Goal: Task Accomplishment & Management: Manage account settings

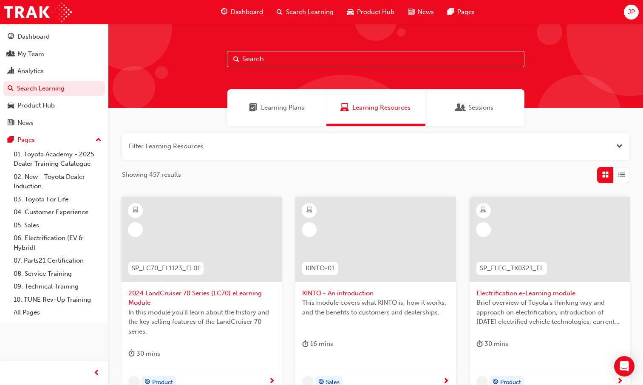
click at [292, 62] on input "text" at bounding box center [375, 59] width 297 height 16
click at [43, 54] on div "My Team" at bounding box center [30, 54] width 27 height 10
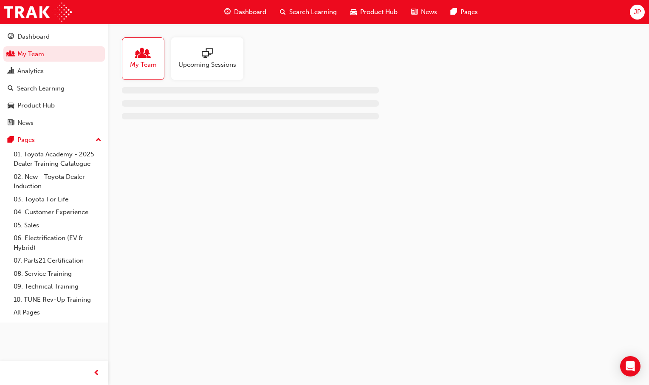
click at [297, 14] on span "Search Learning" at bounding box center [313, 12] width 48 height 10
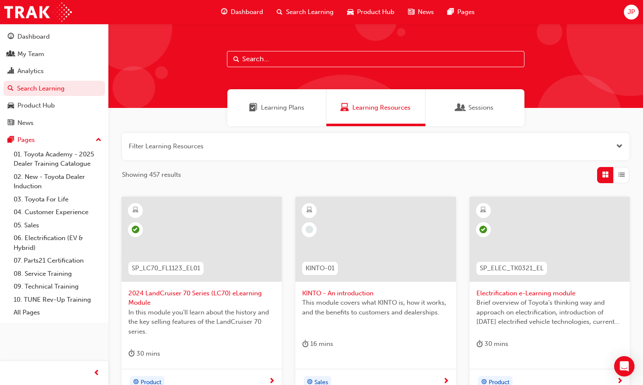
click at [298, 60] on input "text" at bounding box center [375, 59] width 297 height 16
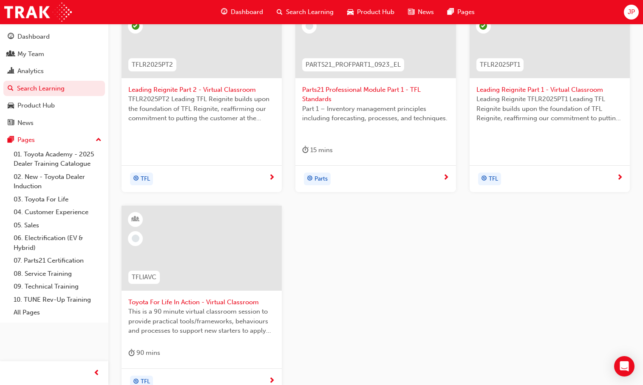
scroll to position [204, 0]
type input "tfl"
click at [237, 295] on div at bounding box center [201, 254] width 147 height 85
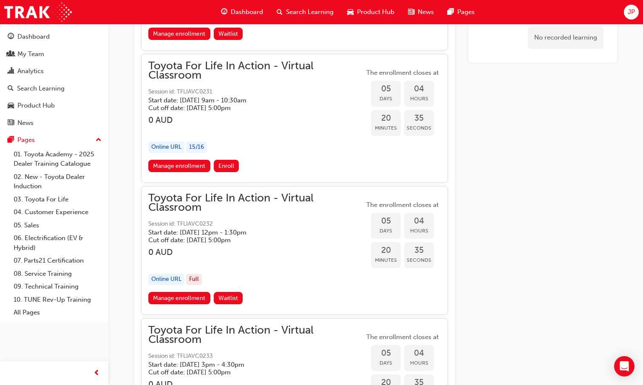
scroll to position [1413, 0]
click at [190, 166] on link "Manage enrollment" at bounding box center [179, 165] width 62 height 12
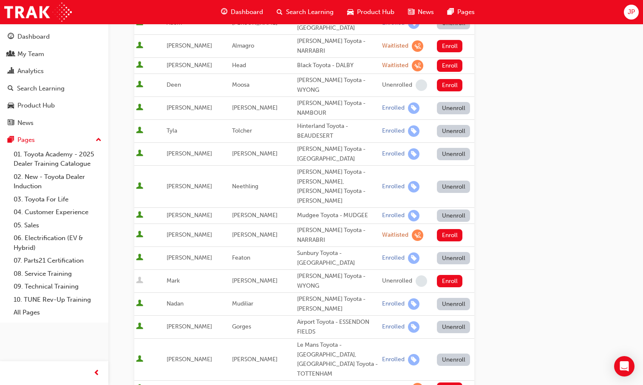
scroll to position [270, 0]
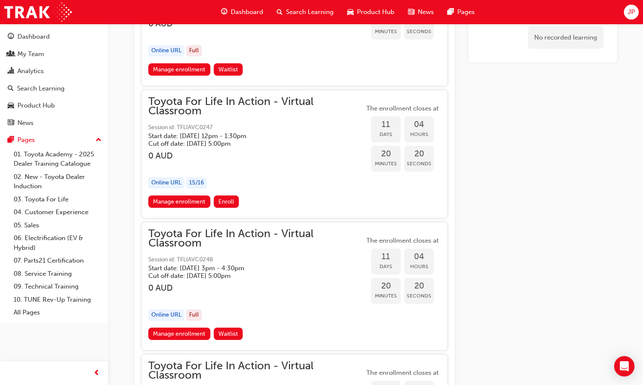
scroll to position [2698, 0]
click at [195, 200] on link "Manage enrollment" at bounding box center [179, 201] width 62 height 12
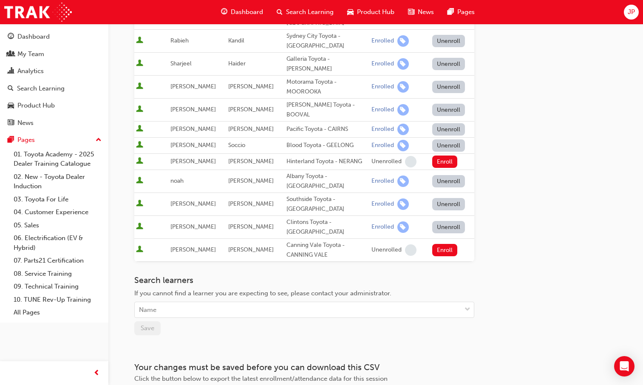
scroll to position [326, 0]
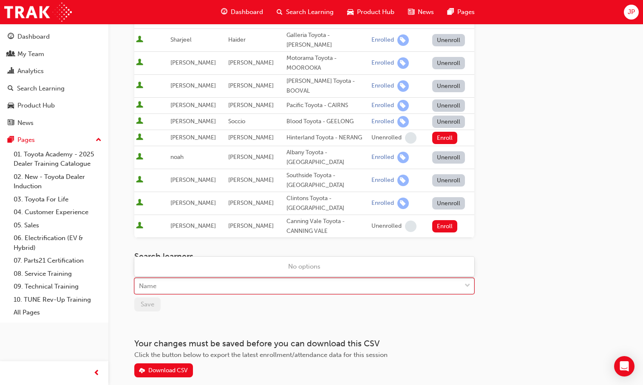
click at [177, 279] on div "Name" at bounding box center [298, 286] width 326 height 15
type input "sandin"
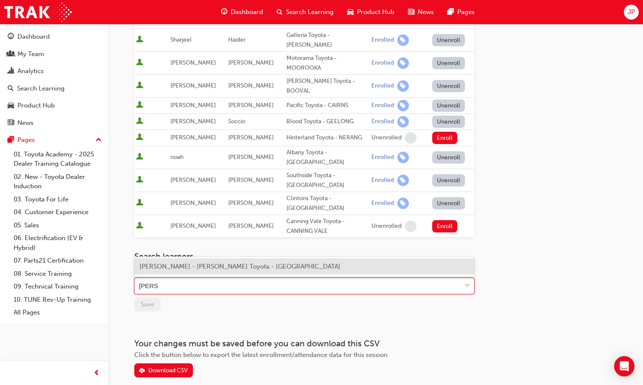
click at [197, 269] on span "Sandin Draheim - Ken Mills Toyota - MAROOCHYDORE" at bounding box center [239, 267] width 201 height 8
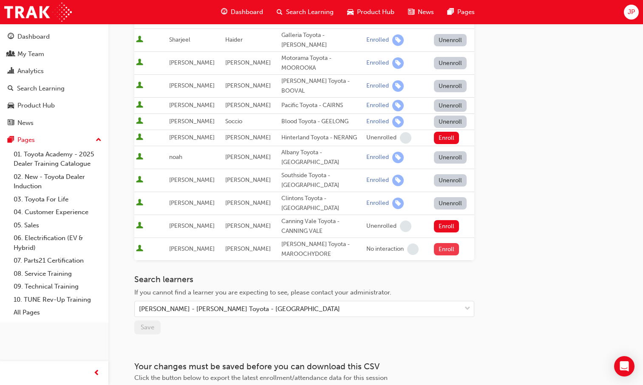
click at [445, 243] on button "Enroll" at bounding box center [446, 249] width 25 height 12
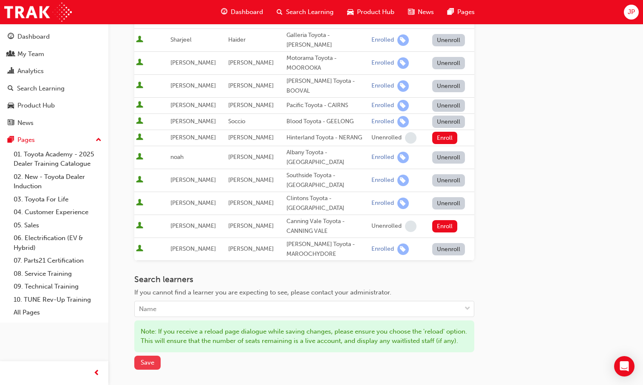
click at [141, 359] on span "Save" at bounding box center [148, 363] width 14 height 8
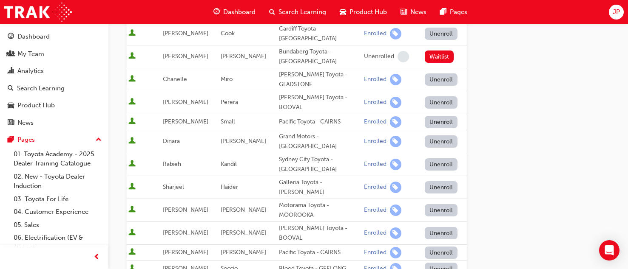
scroll to position [0, 0]
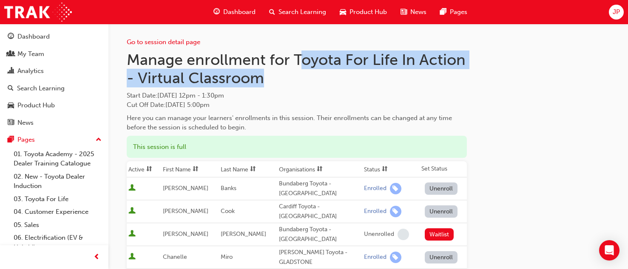
drag, startPoint x: 298, startPoint y: 59, endPoint x: 306, endPoint y: 77, distance: 19.2
click at [306, 77] on h1 "Manage enrollment for Toyota For Life In Action - Virtual Classroom" at bounding box center [297, 69] width 340 height 37
copy h1 "oyota For Life In Action - Virtual Classroom"
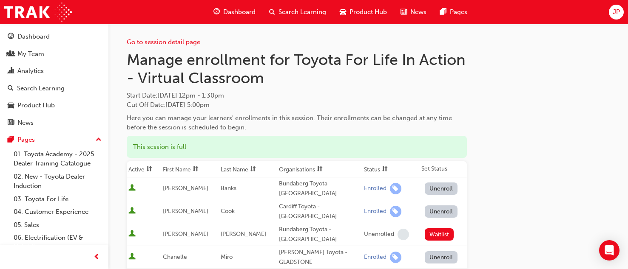
click at [283, 14] on span "Search Learning" at bounding box center [302, 12] width 48 height 10
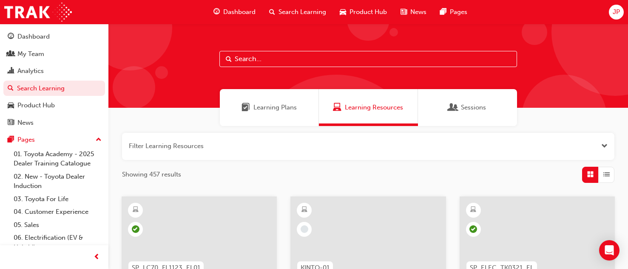
click at [270, 57] on input "text" at bounding box center [367, 59] width 297 height 16
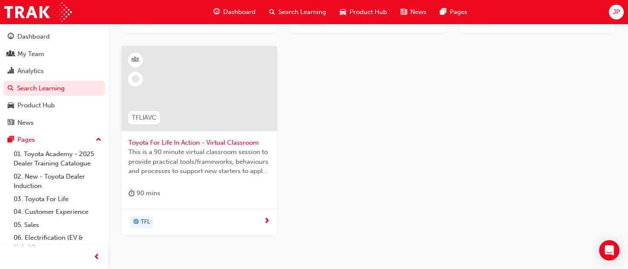
scroll to position [363, 0]
type input "tfl"
click at [244, 138] on span "Toyota For Life In Action - Virtual Classroom" at bounding box center [199, 143] width 142 height 10
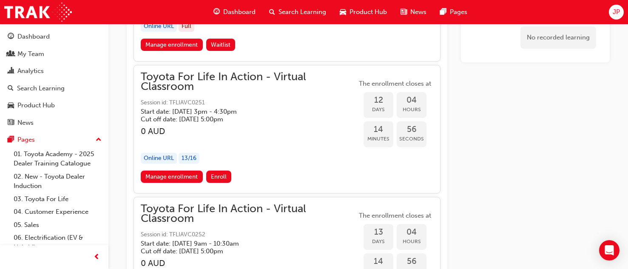
scroll to position [3249, 0]
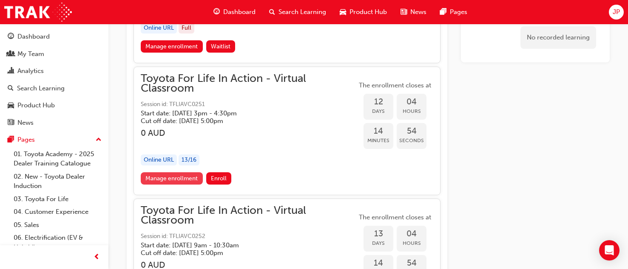
click at [173, 178] on link "Manage enrollment" at bounding box center [172, 179] width 62 height 12
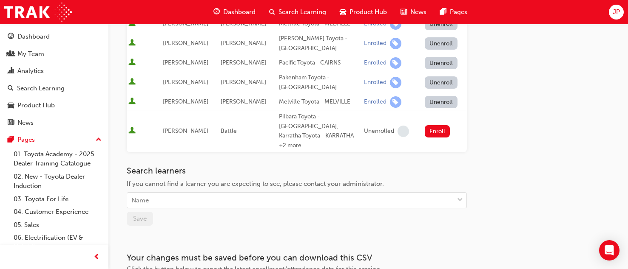
scroll to position [362, 0]
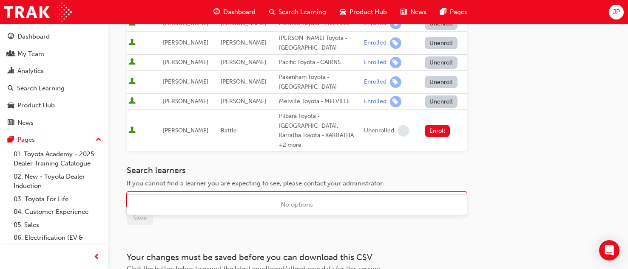
click at [180, 192] on div "Name" at bounding box center [297, 200] width 340 height 16
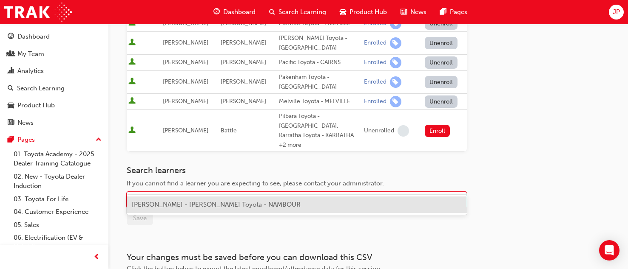
type input "brendan"
click at [190, 205] on span "Brendan Batchelor - Ken Mills Toyota - NAMBOUR" at bounding box center [216, 205] width 169 height 8
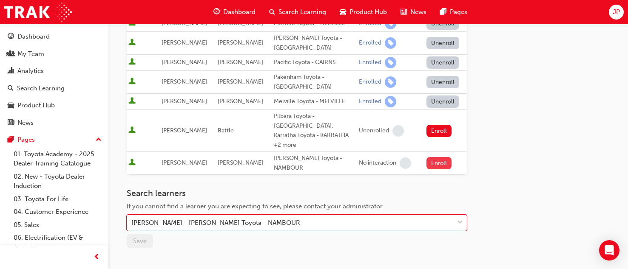
click at [433, 157] on button "Enroll" at bounding box center [438, 163] width 25 height 12
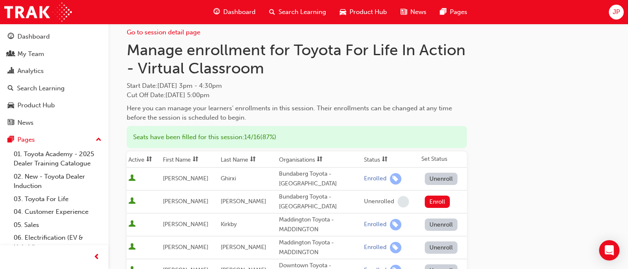
scroll to position [0, 0]
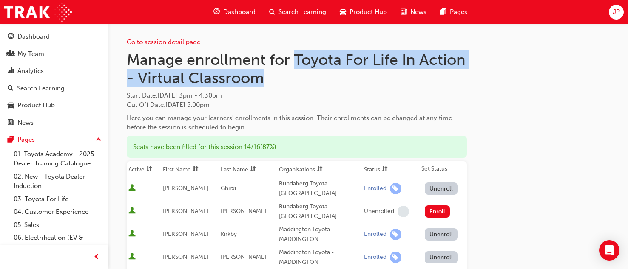
drag, startPoint x: 295, startPoint y: 52, endPoint x: 303, endPoint y: 78, distance: 27.0
click at [303, 78] on h1 "Manage enrollment for Toyota For Life In Action - Virtual Classroom" at bounding box center [297, 69] width 340 height 37
copy h1 "Toyota For Life In Action - Virtual Classroom"
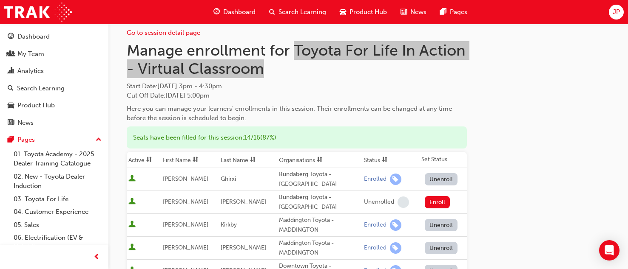
scroll to position [10, 0]
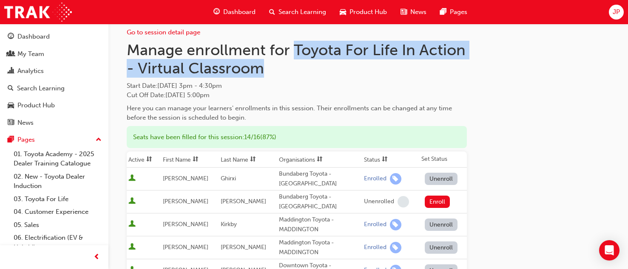
click at [616, 11] on span "JP" at bounding box center [615, 12] width 7 height 10
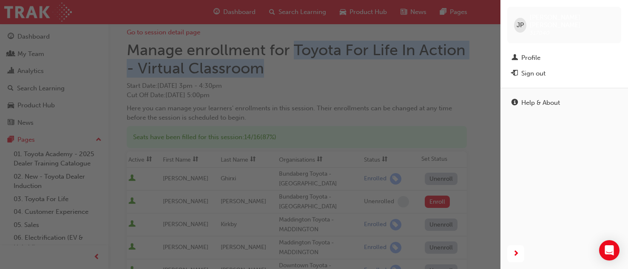
click at [354, 91] on div "button" at bounding box center [250, 134] width 500 height 269
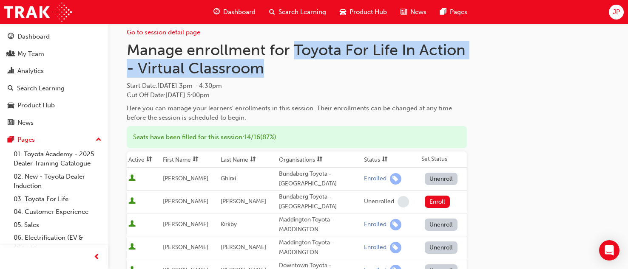
click at [619, 11] on span "JP" at bounding box center [615, 12] width 7 height 10
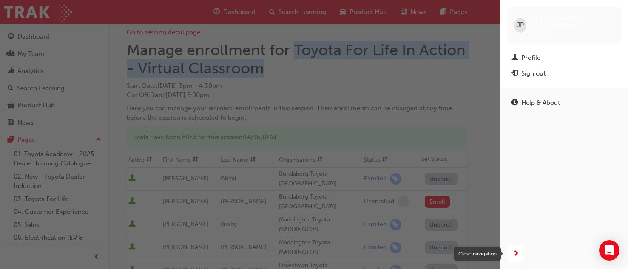
click at [515, 255] on span "next-icon" at bounding box center [516, 254] width 6 height 11
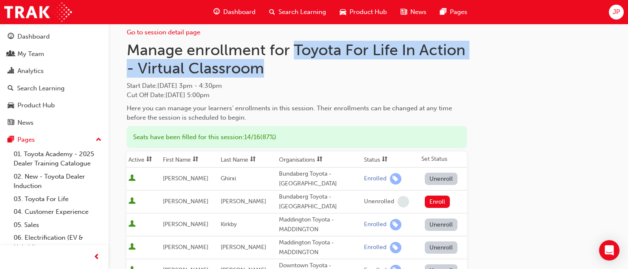
click at [620, 8] on div "JP" at bounding box center [616, 12] width 15 height 15
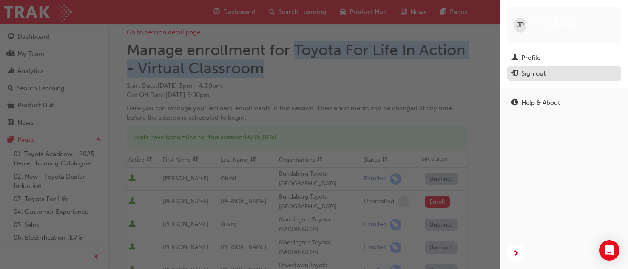
click at [545, 69] on div "Sign out" at bounding box center [533, 74] width 24 height 10
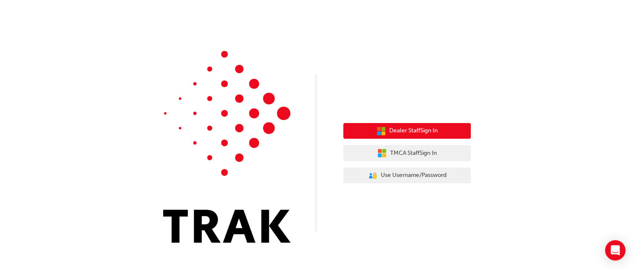
click at [416, 128] on span "Dealer Staff Sign In" at bounding box center [413, 131] width 48 height 10
